Goal: Task Accomplishment & Management: Use online tool/utility

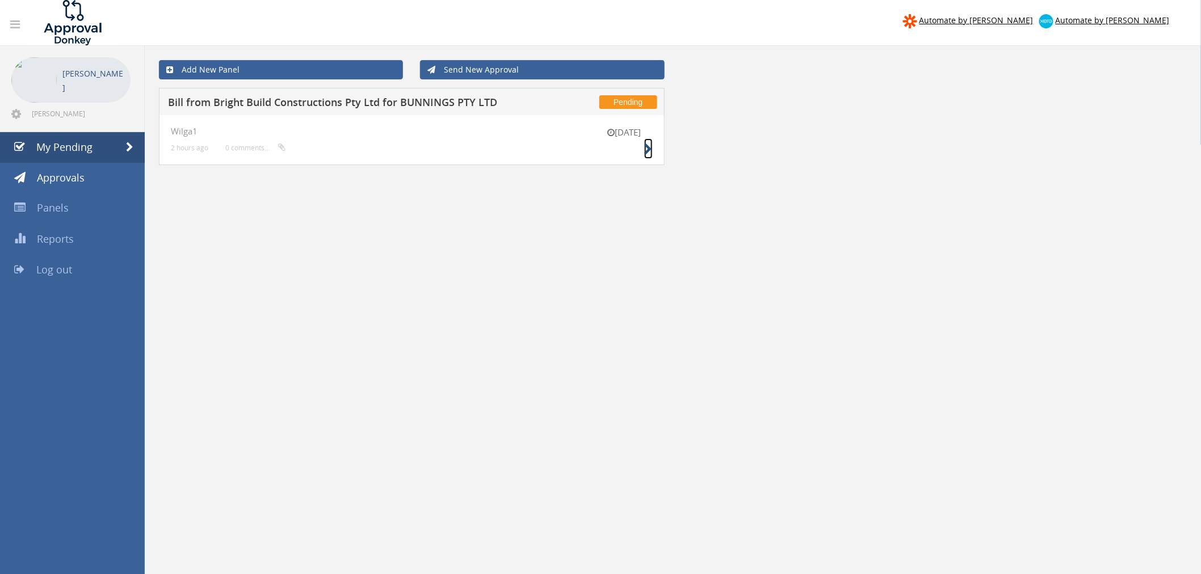
click at [650, 151] on icon at bounding box center [648, 150] width 9 height 12
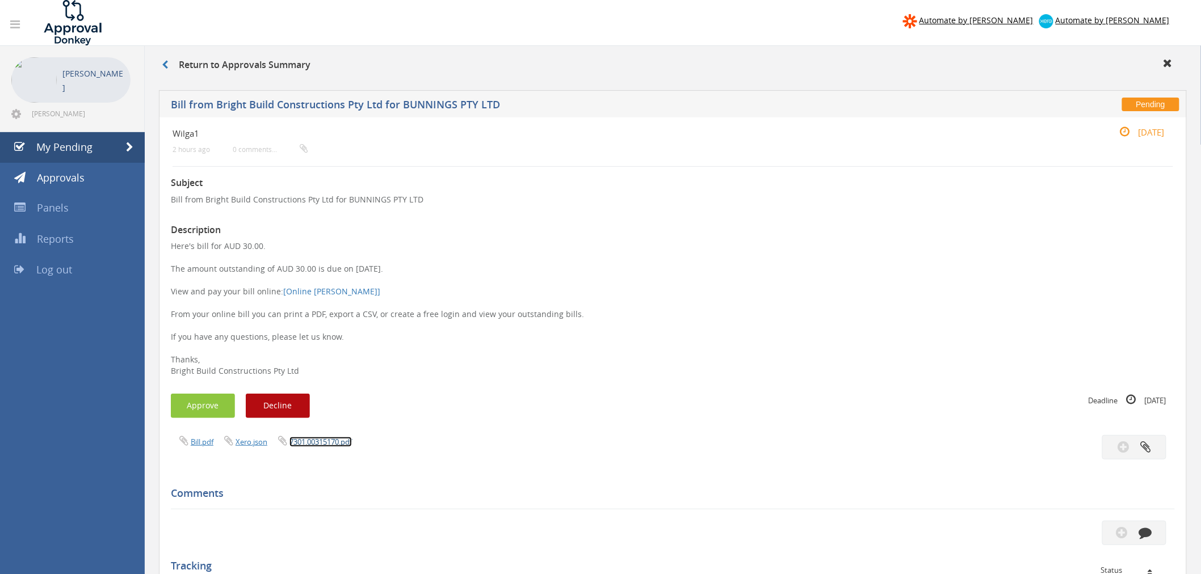
click at [318, 441] on link "7301.00315170.pdf" at bounding box center [320, 442] width 62 height 10
click at [207, 405] on button "Approve" at bounding box center [203, 406] width 64 height 24
